Goal: Task Accomplishment & Management: Use online tool/utility

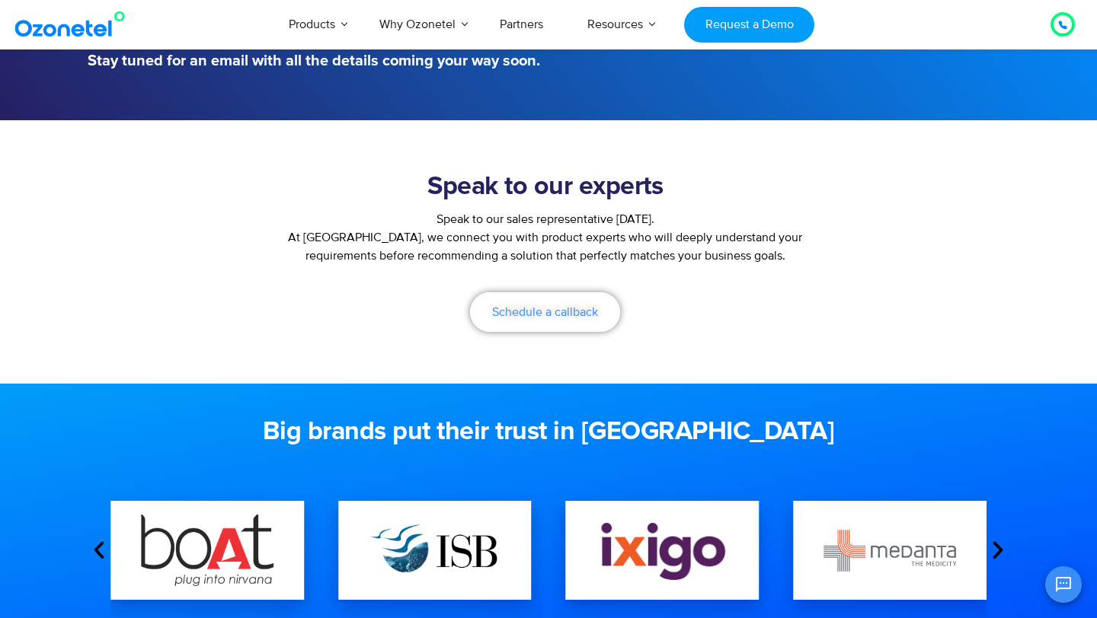
click at [570, 309] on span "Schedule a callback" at bounding box center [545, 312] width 106 height 12
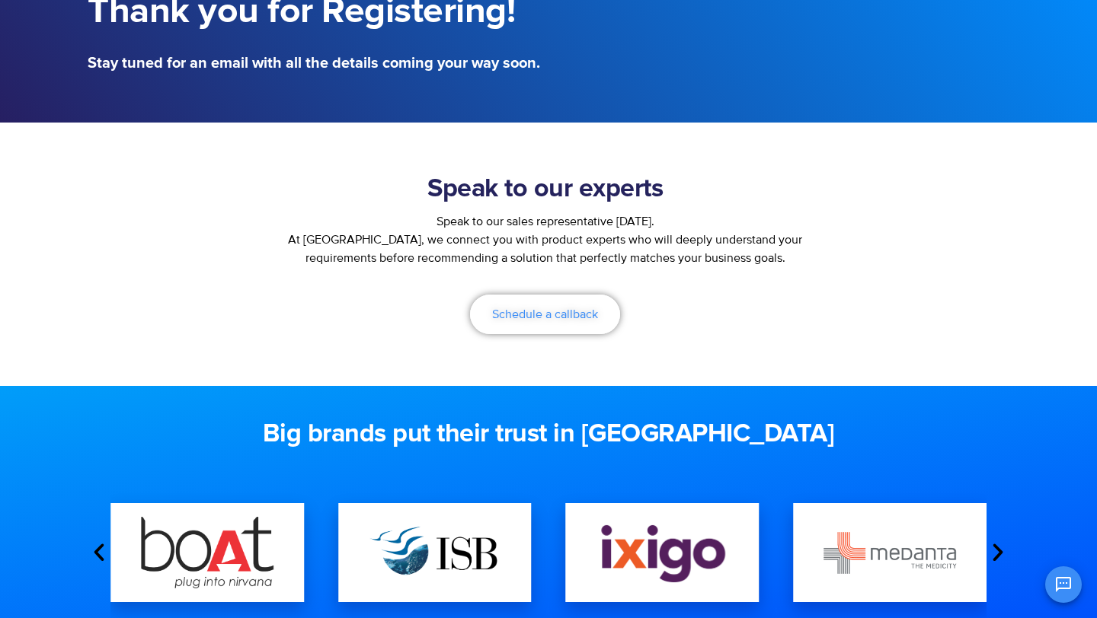
click at [580, 321] on link "Schedule a callback" at bounding box center [545, 315] width 150 height 40
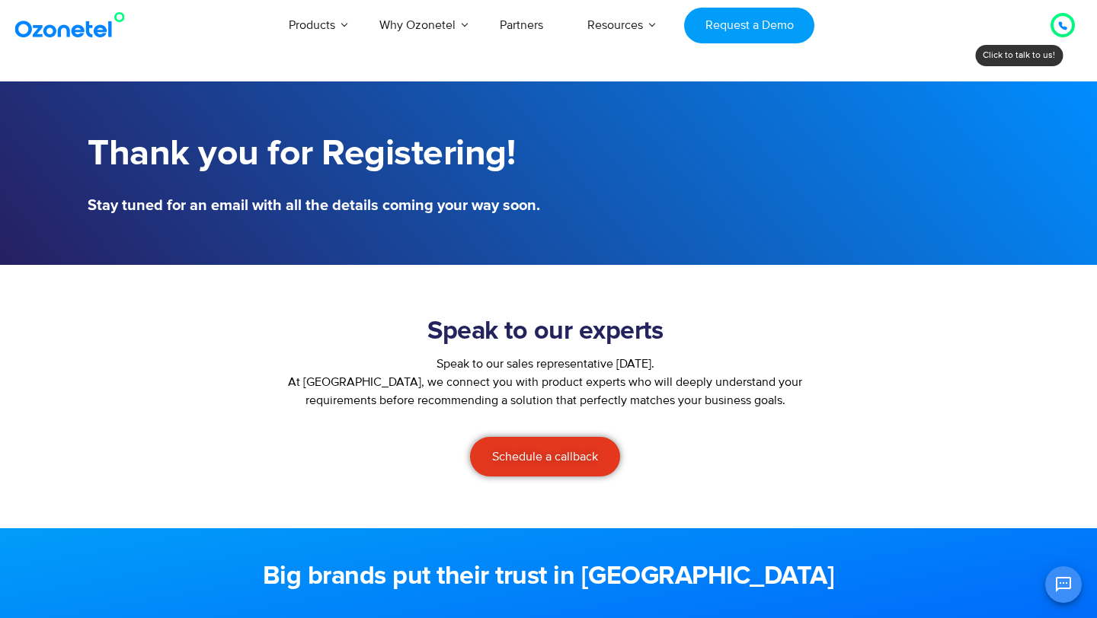
click at [1062, 25] on icon at bounding box center [1062, 25] width 9 height 9
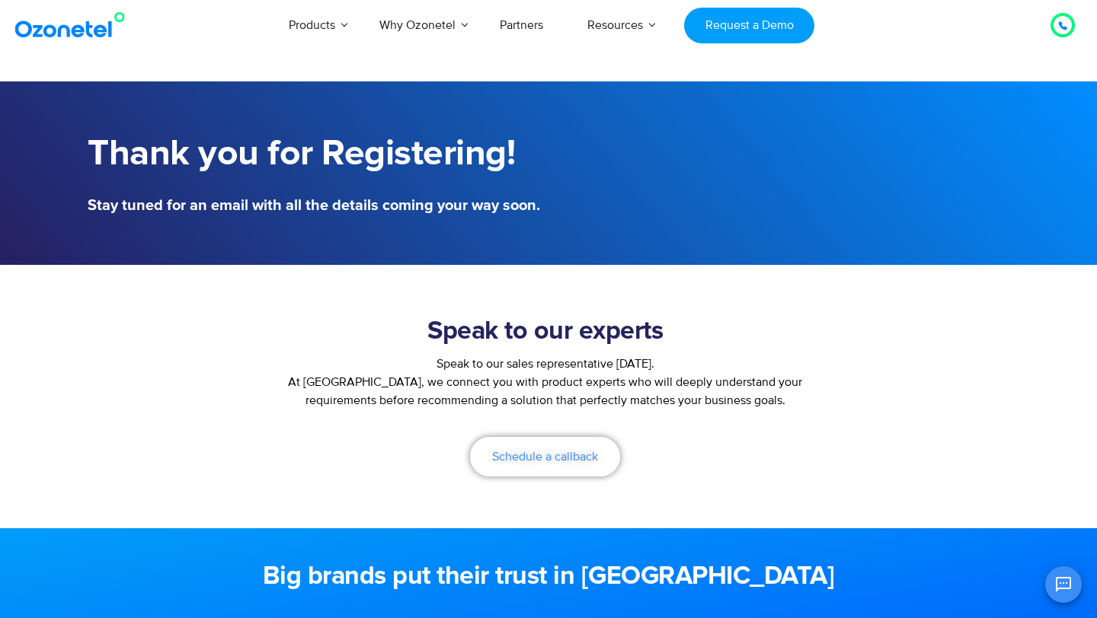
click at [548, 455] on span "Schedule a callback" at bounding box center [545, 457] width 106 height 12
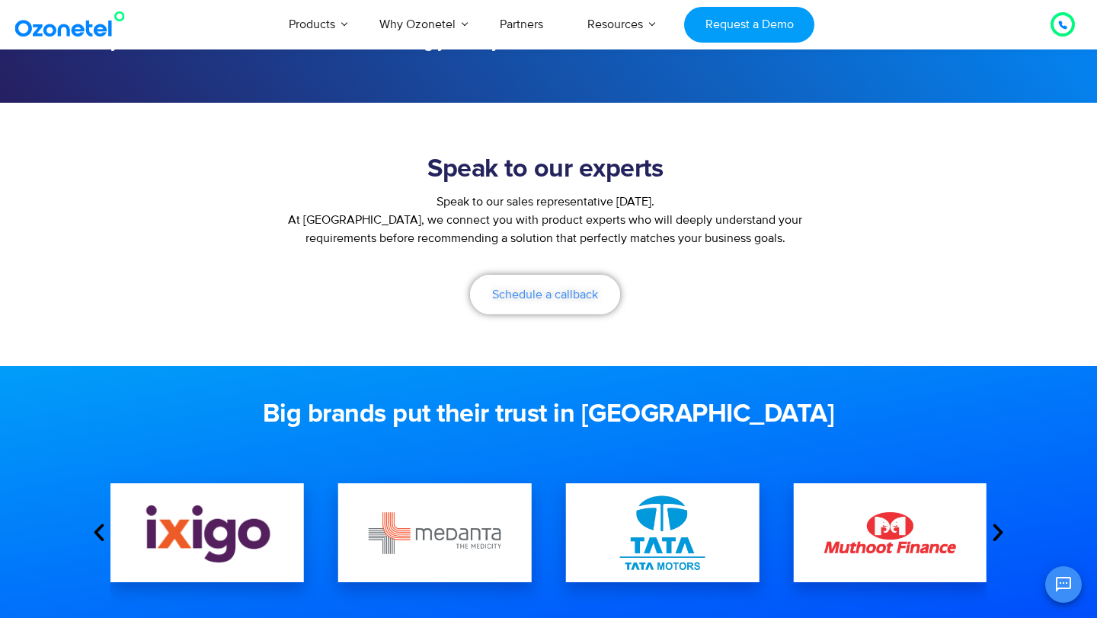
scroll to position [168, 0]
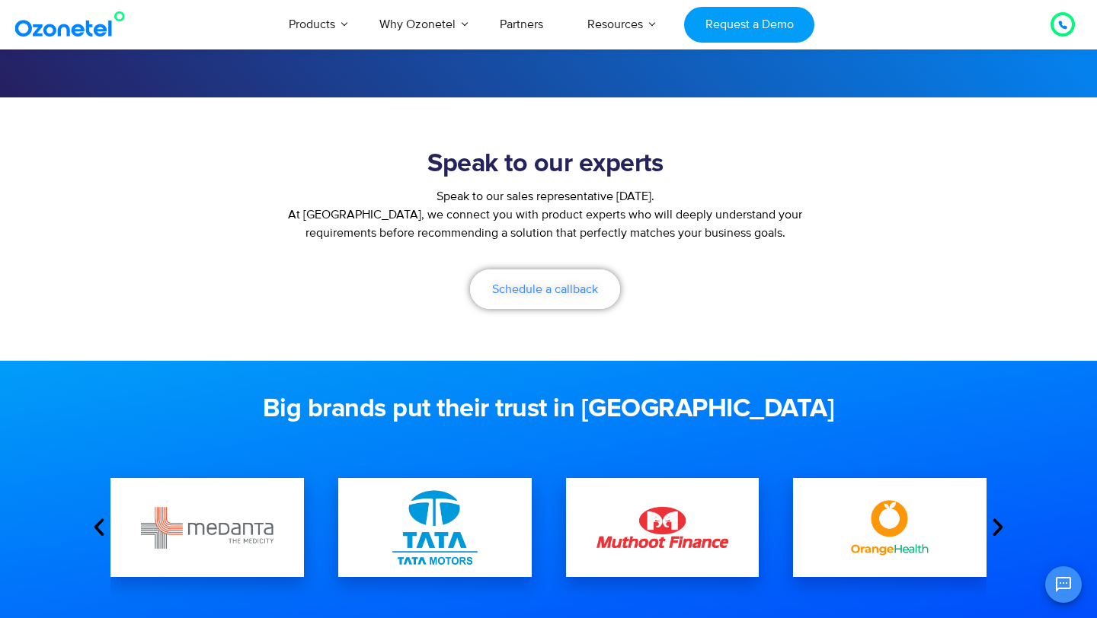
click at [566, 294] on span "Schedule a callback" at bounding box center [545, 289] width 106 height 12
